Goal: Information Seeking & Learning: Learn about a topic

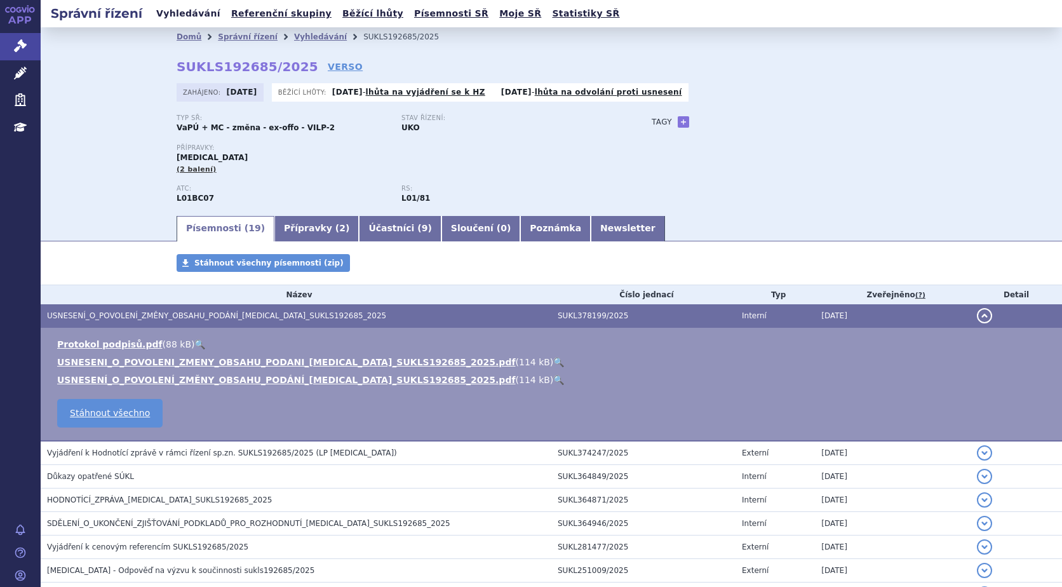
click at [178, 16] on link "Vyhledávání" at bounding box center [188, 13] width 72 height 17
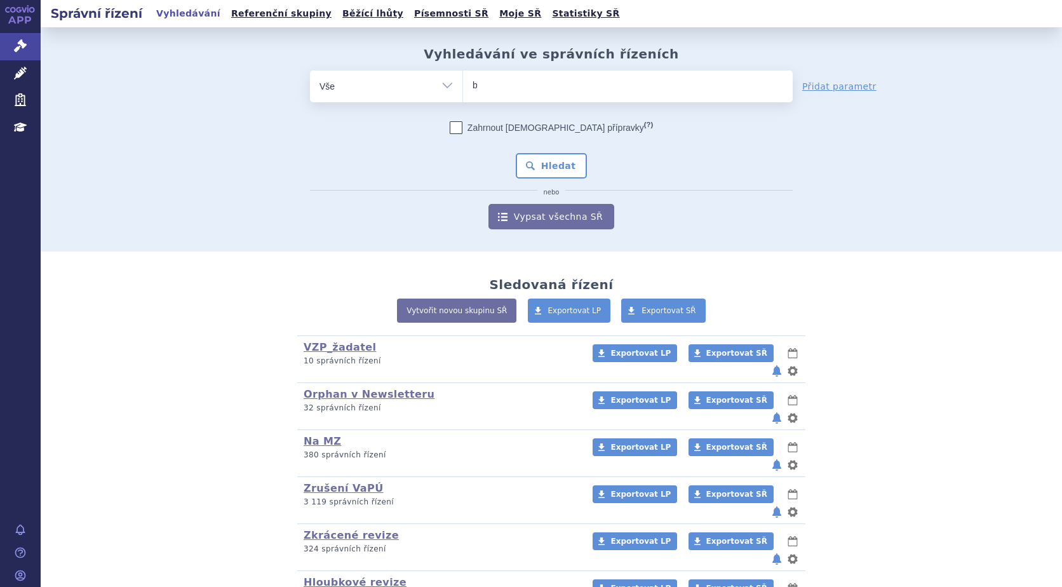
type input "ba"
type input "bav"
type input "bave"
type input "baven"
type input "bavenc"
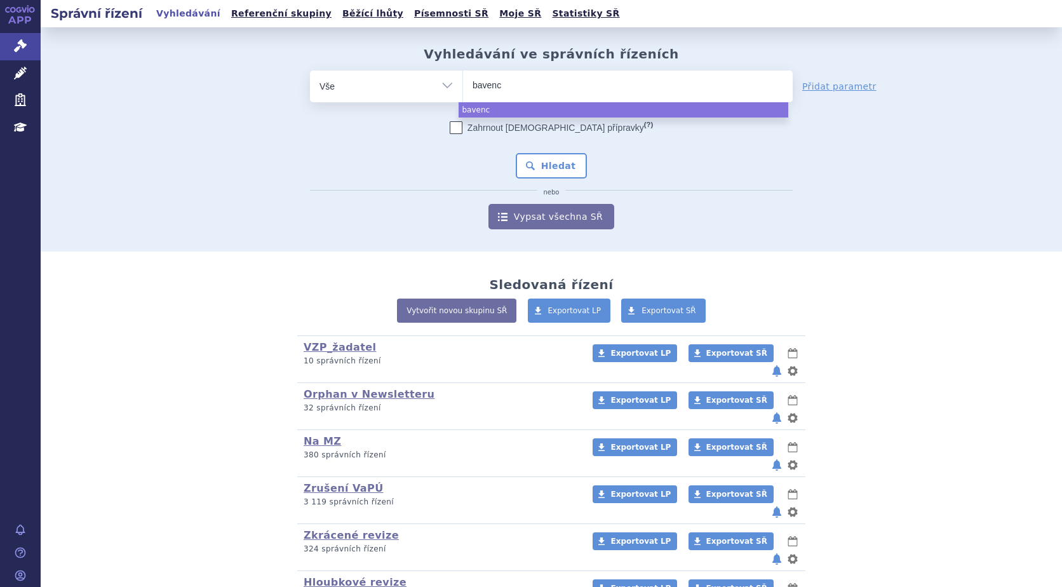
type input "bavenci"
type input "[MEDICAL_DATA]"
select select "[MEDICAL_DATA]"
click at [537, 161] on button "Hledat" at bounding box center [552, 165] width 72 height 25
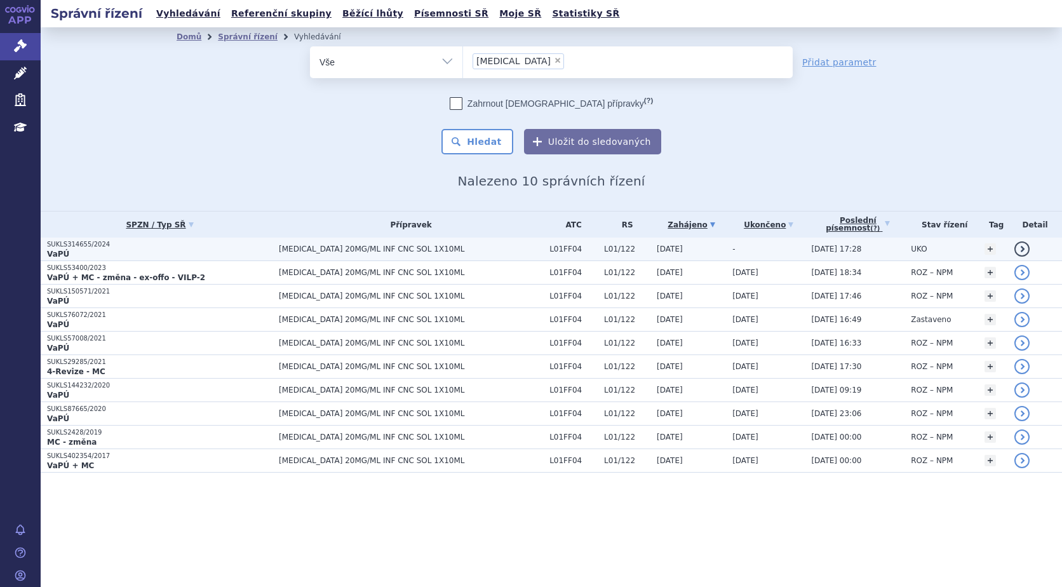
click at [79, 245] on p "SUKLS314655/2024" at bounding box center [159, 244] width 225 height 9
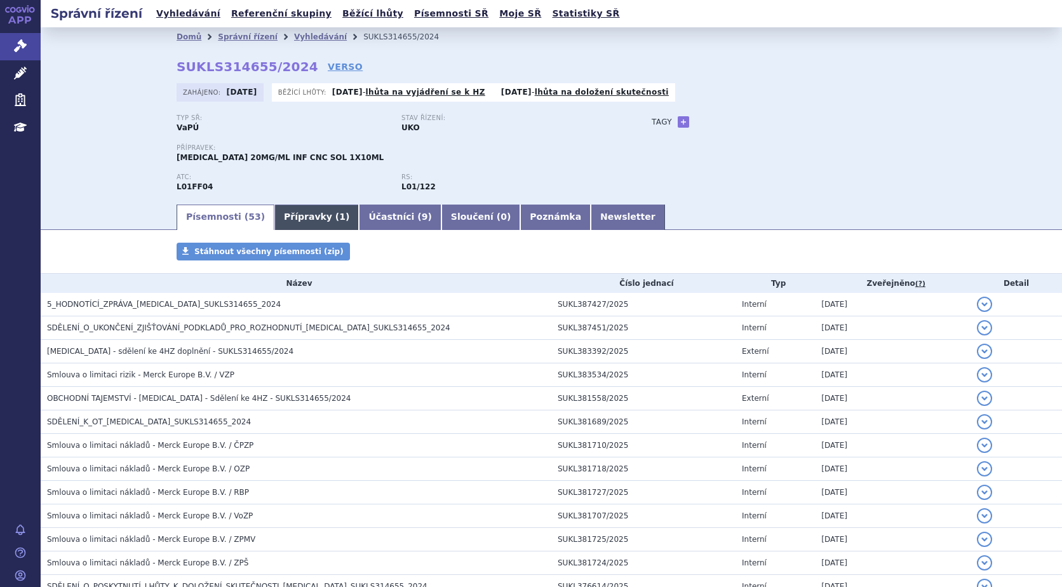
click at [292, 220] on link "Přípravky ( 1 )" at bounding box center [316, 216] width 84 height 25
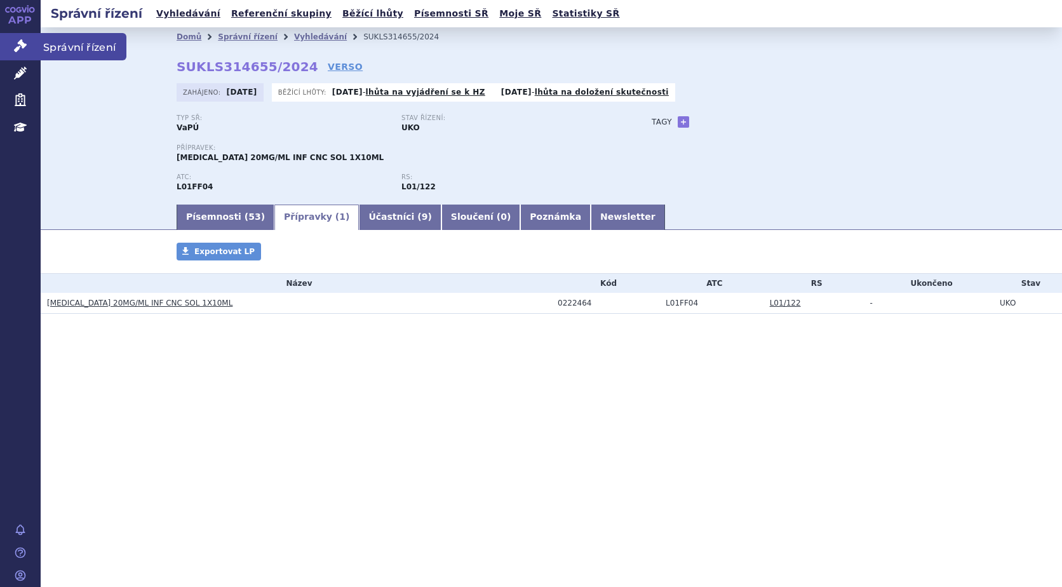
click at [20, 51] on icon at bounding box center [20, 45] width 13 height 13
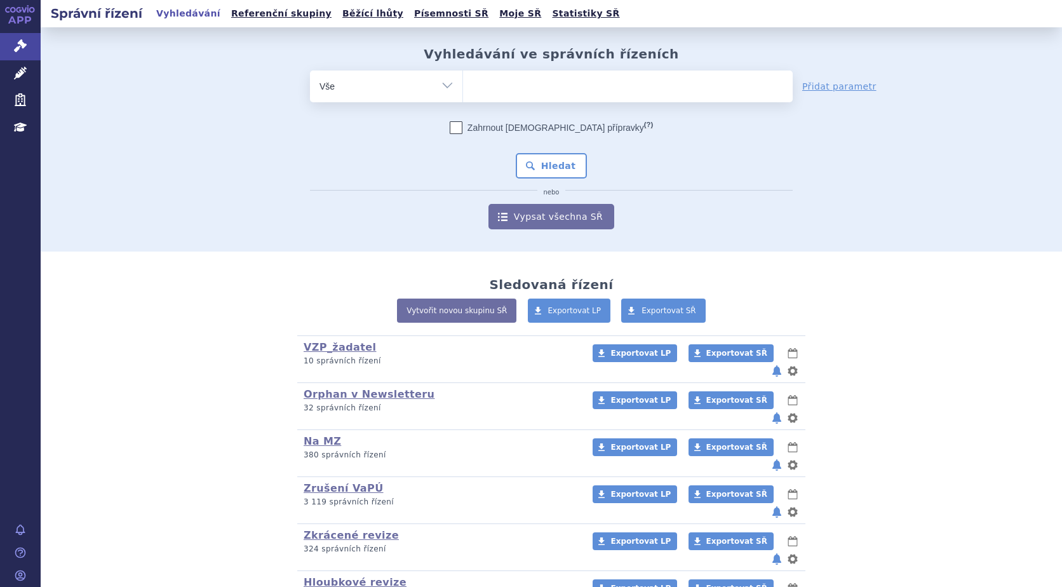
click at [483, 83] on ul at bounding box center [628, 83] width 330 height 27
click at [463, 83] on select at bounding box center [462, 86] width 1 height 32
type input "da"
type input "dar"
type input "darza"
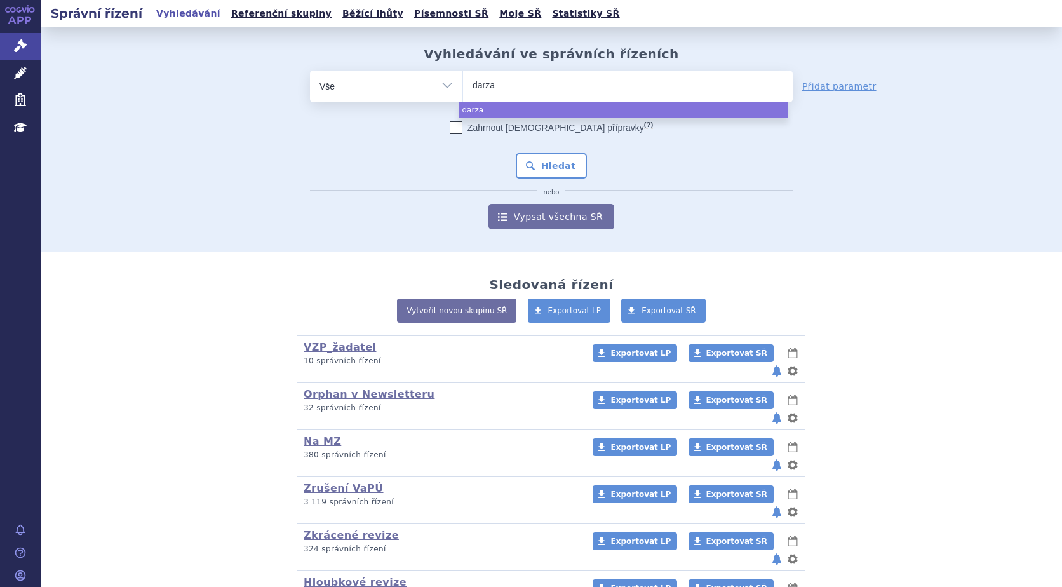
type input "darzal"
type input "darzale"
type input "darzalex"
select select "darzalex"
click at [553, 172] on button "Hledat" at bounding box center [552, 165] width 72 height 25
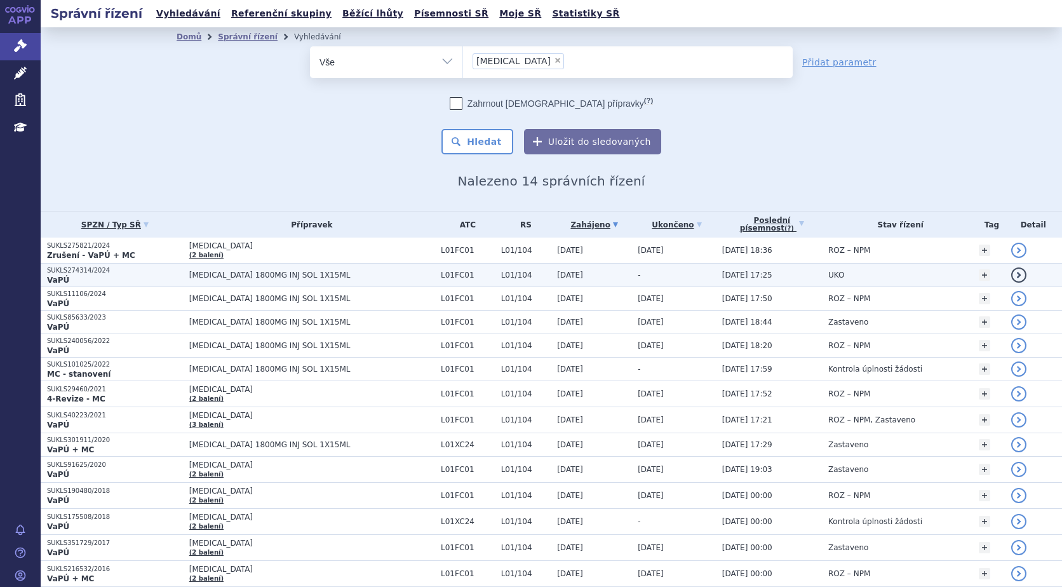
click at [79, 271] on p "SUKLS274314/2024" at bounding box center [115, 270] width 136 height 9
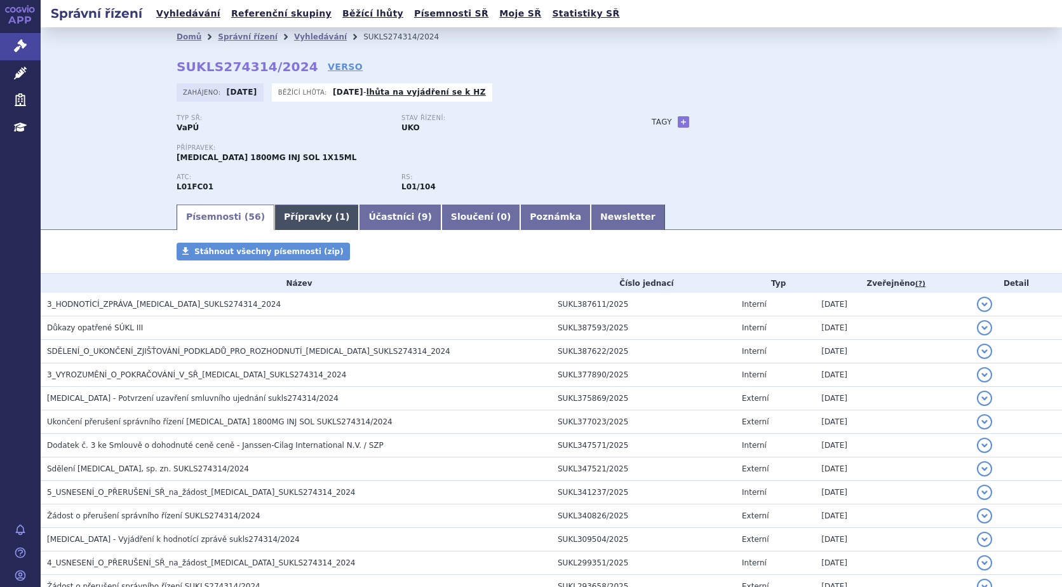
click at [302, 217] on link "Přípravky ( 1 )" at bounding box center [316, 216] width 84 height 25
